Goal: Transaction & Acquisition: Purchase product/service

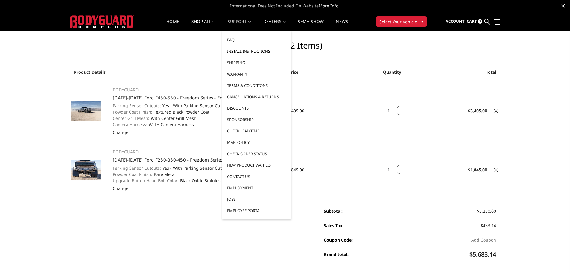
click at [237, 52] on link "Install Instructions" at bounding box center [256, 50] width 64 height 11
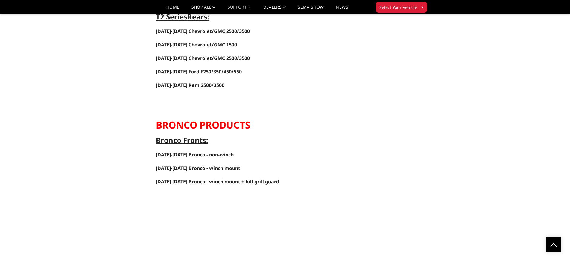
scroll to position [1377, 0]
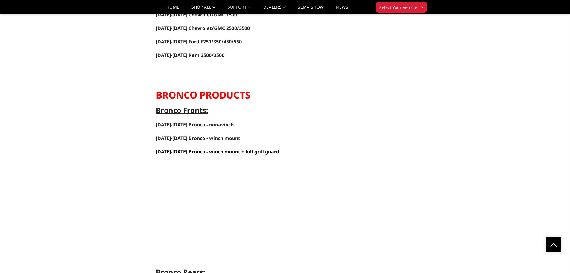
click at [200, 151] on link "2021-2025 Bronco - winch mount + full grill guard" at bounding box center [217, 151] width 123 height 7
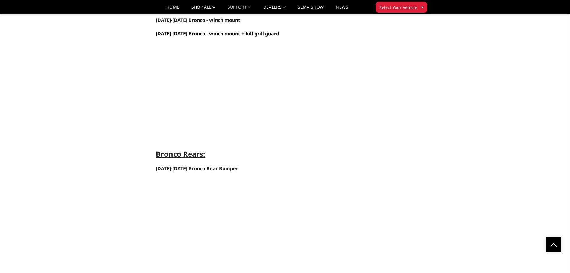
scroll to position [1497, 0]
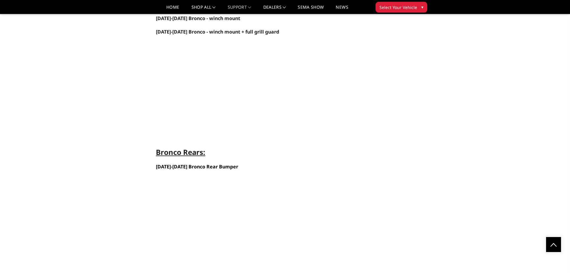
click at [200, 167] on link "2021-2025 Bronco Rear Bumper" at bounding box center [197, 166] width 82 height 7
click at [170, 8] on link "Home" at bounding box center [172, 9] width 13 height 9
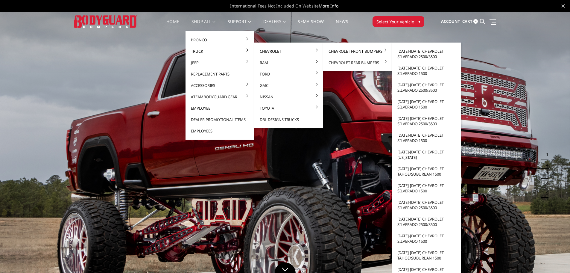
click at [408, 52] on link "[DATE]-[DATE] Chevrolet Silverado 2500/3500" at bounding box center [427, 53] width 64 height 17
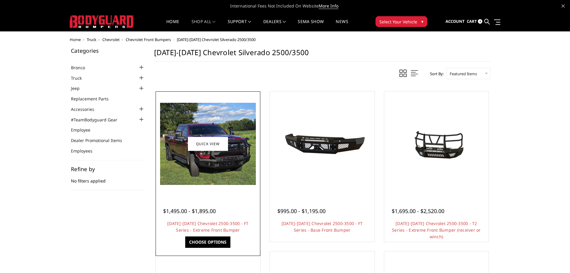
click at [200, 176] on img at bounding box center [208, 144] width 96 height 82
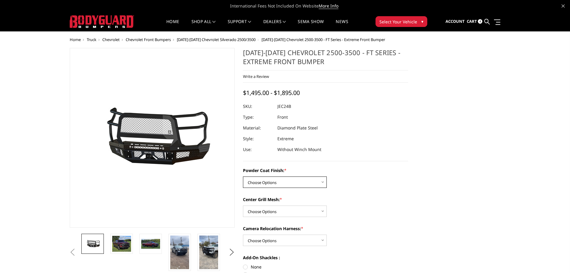
click at [313, 182] on select "Choose Options Bare Metal Gloss Black Powder Coat Textured Black Powder Coat" at bounding box center [285, 181] width 84 height 11
select select "3278"
click at [243, 176] on select "Choose Options Bare Metal Gloss Black Powder Coat Textured Black Powder Coat" at bounding box center [285, 181] width 84 height 11
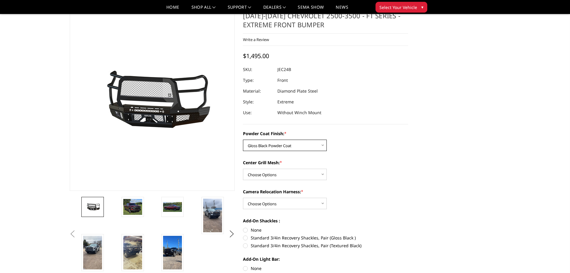
scroll to position [30, 0]
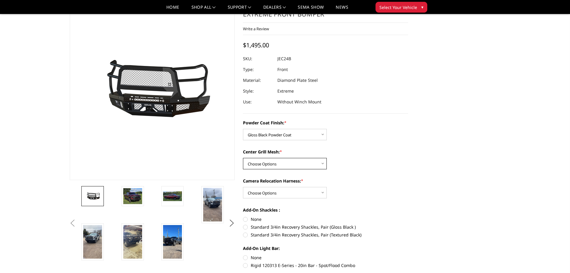
click at [296, 163] on select "Choose Options WITH Expanded Metal in Center Grill WITHOUT Expanded Metal in Ce…" at bounding box center [285, 163] width 84 height 11
select select "3280"
click at [243, 158] on select "Choose Options WITH Expanded Metal in Center Grill WITHOUT Expanded Metal in Ce…" at bounding box center [285, 163] width 84 height 11
click at [298, 193] on select "Choose Options WITH Camera Relocation Harness WITHOUT Camera Relocation Harness" at bounding box center [285, 192] width 84 height 11
select select "3282"
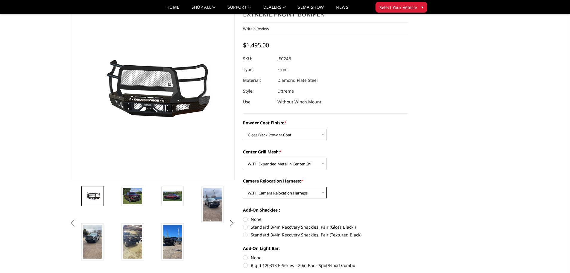
click at [243, 187] on select "Choose Options WITH Camera Relocation Harness WITHOUT Camera Relocation Harness" at bounding box center [285, 192] width 84 height 11
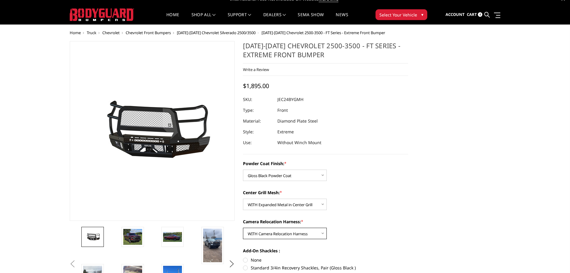
scroll to position [0, 0]
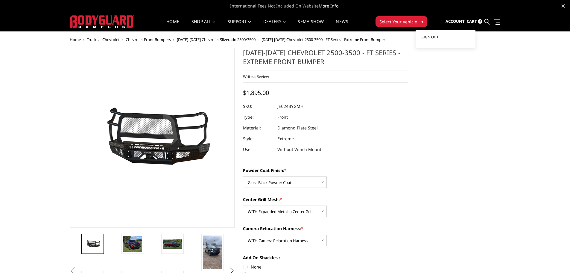
click at [437, 37] on span "Sign out" at bounding box center [430, 36] width 17 height 5
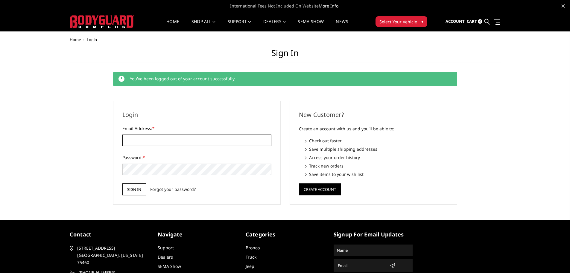
type input "[PERSON_NAME][EMAIL_ADDRESS][DOMAIN_NAME]"
click at [136, 190] on input "Sign in" at bounding box center [134, 189] width 24 height 12
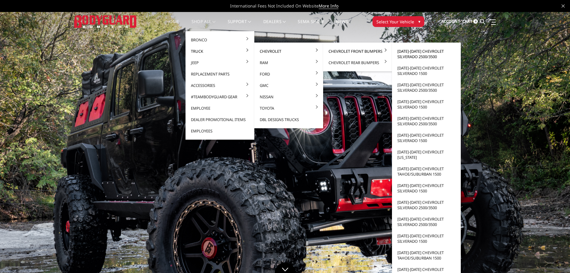
click at [413, 55] on link "[DATE]-[DATE] Chevrolet Silverado 2500/3500" at bounding box center [427, 53] width 64 height 17
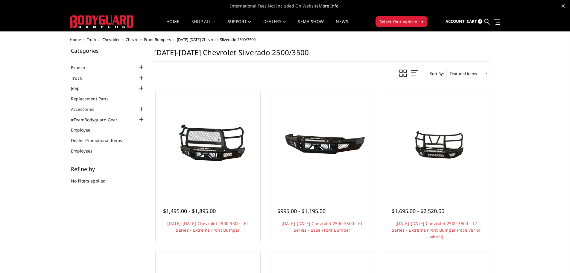
scroll to position [30, 0]
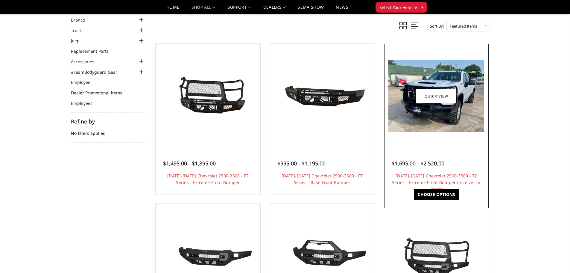
click at [427, 148] on div "$1,695.00 - $2,520.00 2024-2026 Chevrolet 2500-3500 - T2 Series - Extreme Front…" at bounding box center [437, 169] width 102 height 45
click at [430, 125] on img at bounding box center [437, 96] width 96 height 72
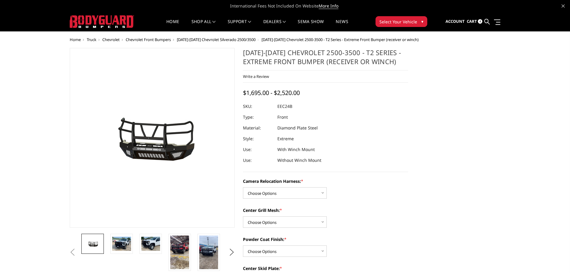
select select "3732"
click at [243, 187] on select "Choose Options Without camera harness With camera harness" at bounding box center [285, 192] width 84 height 11
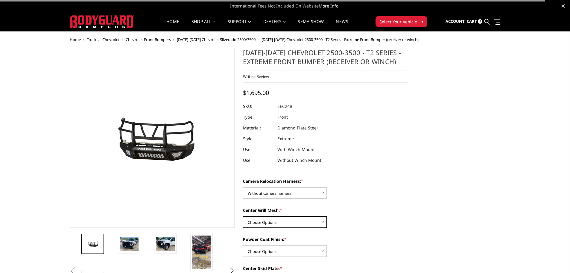
click at [295, 225] on select "Choose Options Without expanded metal With expanded metal" at bounding box center [285, 221] width 84 height 11
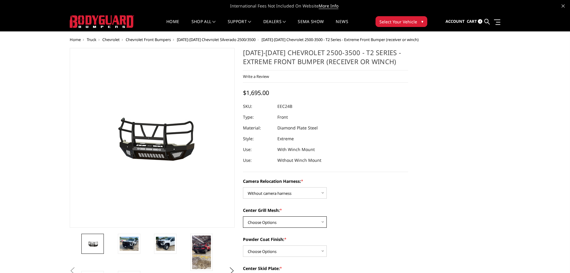
select select "3730"
click at [243, 216] on select "Choose Options Without expanded metal With expanded metal" at bounding box center [285, 221] width 84 height 11
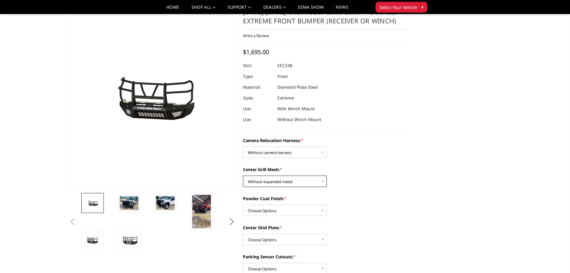
scroll to position [30, 0]
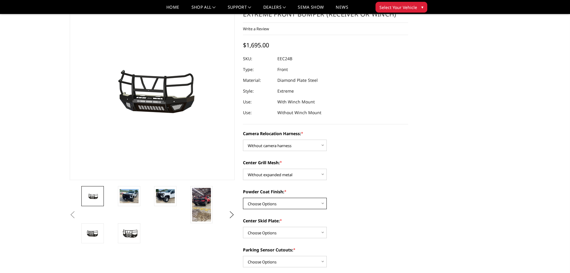
click at [301, 202] on select "Choose Options Textured Black Powder Coat Gloss Black Powder Coat Bare Metal" at bounding box center [285, 203] width 84 height 11
select select "3727"
click at [243, 198] on select "Choose Options Textured Black Powder Coat Gloss Black Powder Coat Bare Metal" at bounding box center [285, 203] width 84 height 11
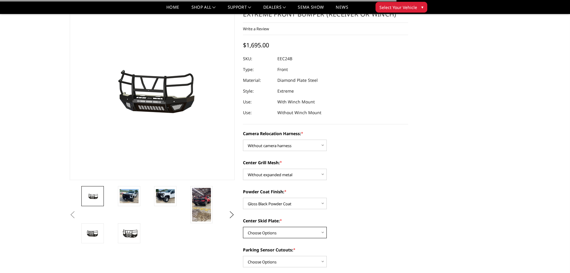
click at [301, 233] on select "Choose Options Winch Mount Skid Plate Standard Skid Plate (included) 2" Receive…" at bounding box center [285, 232] width 84 height 11
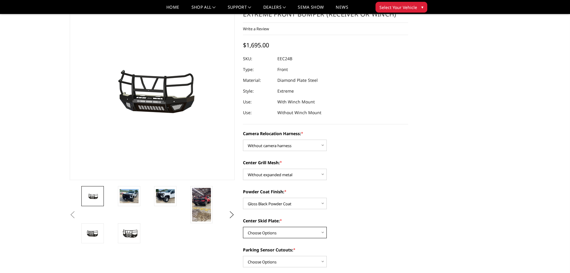
select select "3724"
click at [243, 227] on select "Choose Options Winch Mount Skid Plate Standard Skid Plate (included) 2" Receive…" at bounding box center [285, 232] width 84 height 11
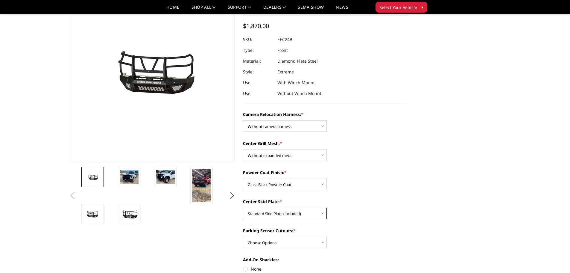
scroll to position [60, 0]
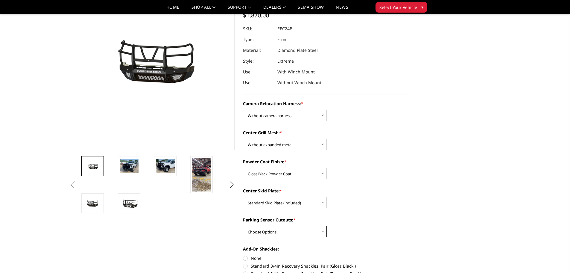
click at [304, 231] on select "Choose Options Yes - With Parking Sensor Cutouts" at bounding box center [285, 231] width 84 height 11
select select "3722"
click at [243, 226] on select "Choose Options Yes - With Parking Sensor Cutouts" at bounding box center [285, 231] width 84 height 11
click at [304, 204] on select "Choose Options Winch Mount Skid Plate Standard Skid Plate (included) 2" Receive…" at bounding box center [285, 202] width 84 height 11
click at [243, 197] on select "Choose Options Winch Mount Skid Plate Standard Skid Plate (included) 2" Receive…" at bounding box center [285, 202] width 84 height 11
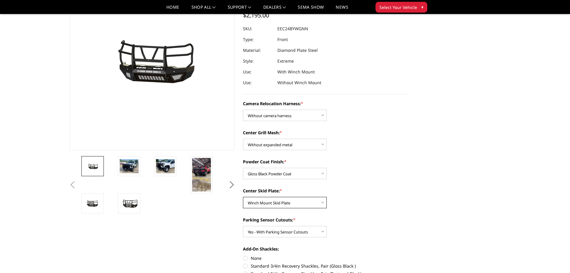
click at [308, 202] on select "Choose Options Winch Mount Skid Plate Standard Skid Plate (included) 2" Receive…" at bounding box center [285, 202] width 84 height 11
select select "3723"
click at [243, 197] on select "Choose Options Winch Mount Skid Plate Standard Skid Plate (included) 2" Receive…" at bounding box center [285, 202] width 84 height 11
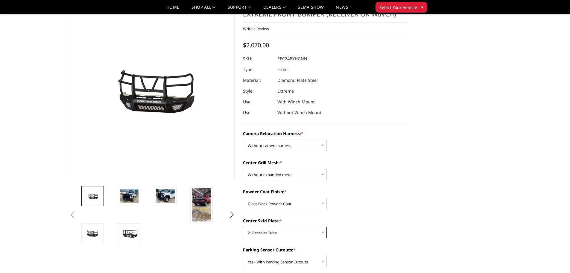
scroll to position [0, 0]
